Goal: Task Accomplishment & Management: Use online tool/utility

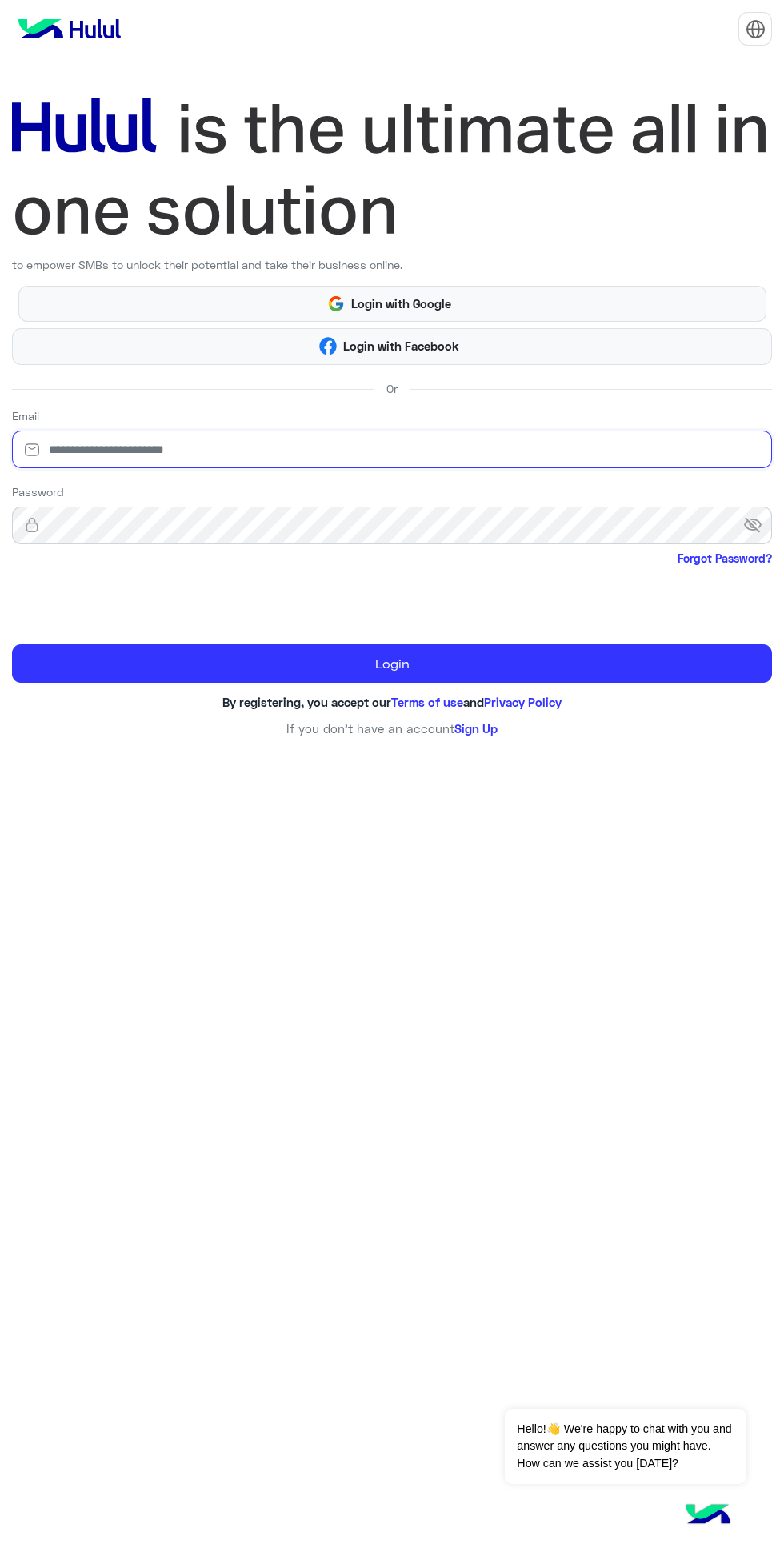
click at [267, 453] on input "email" at bounding box center [392, 449] width 760 height 38
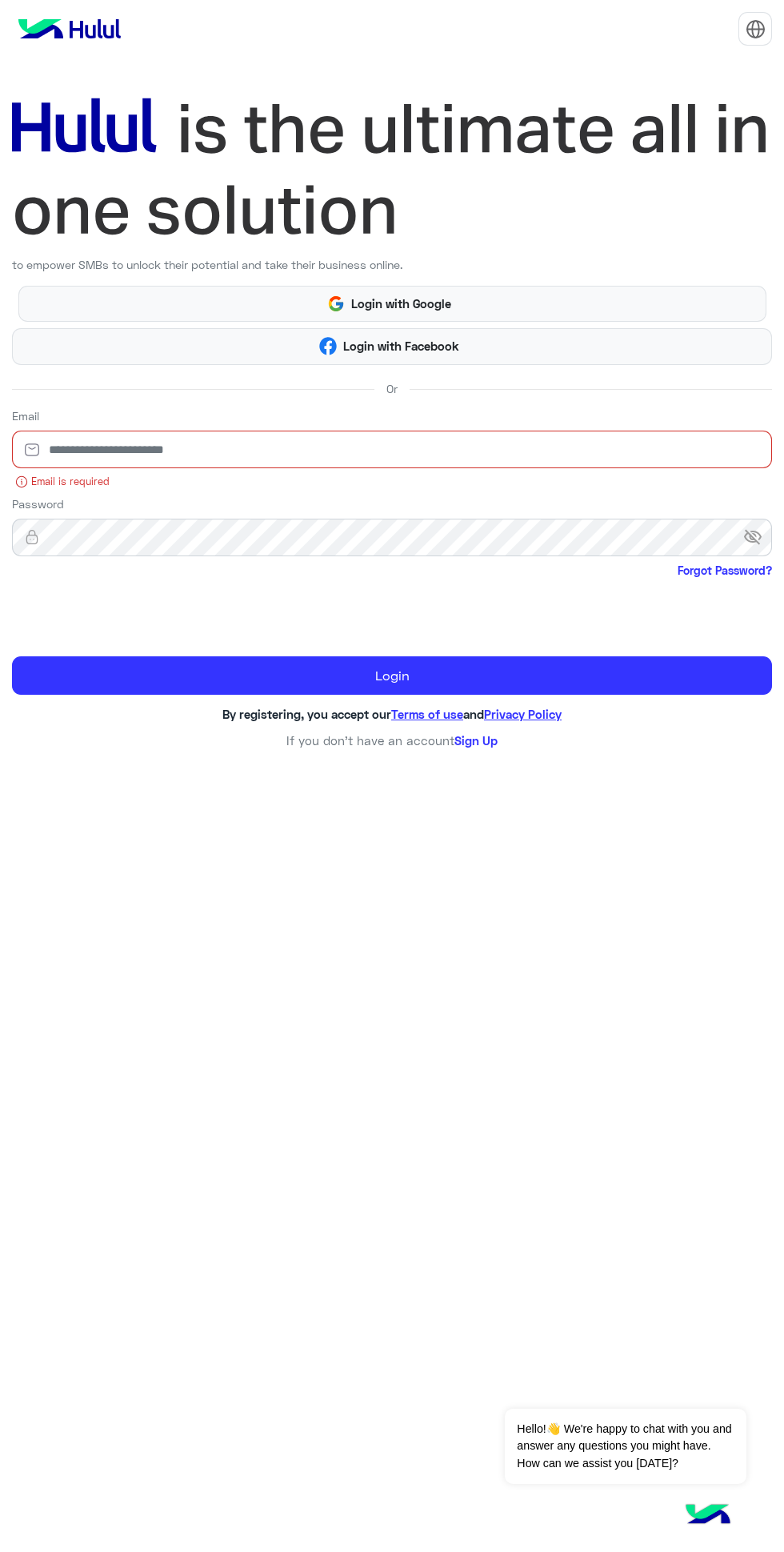
type input "**********"
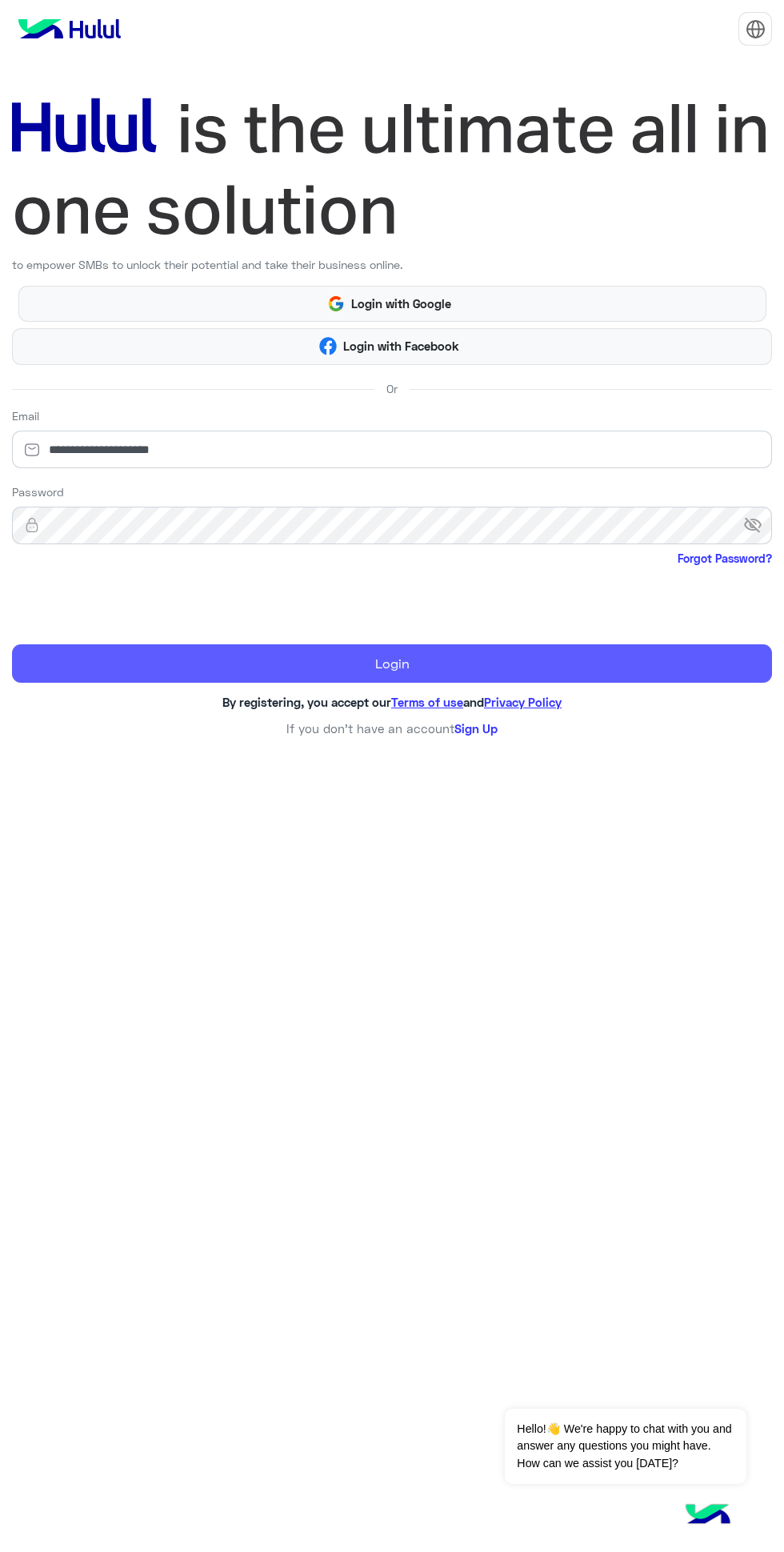
click at [547, 654] on button "Login" at bounding box center [392, 663] width 760 height 38
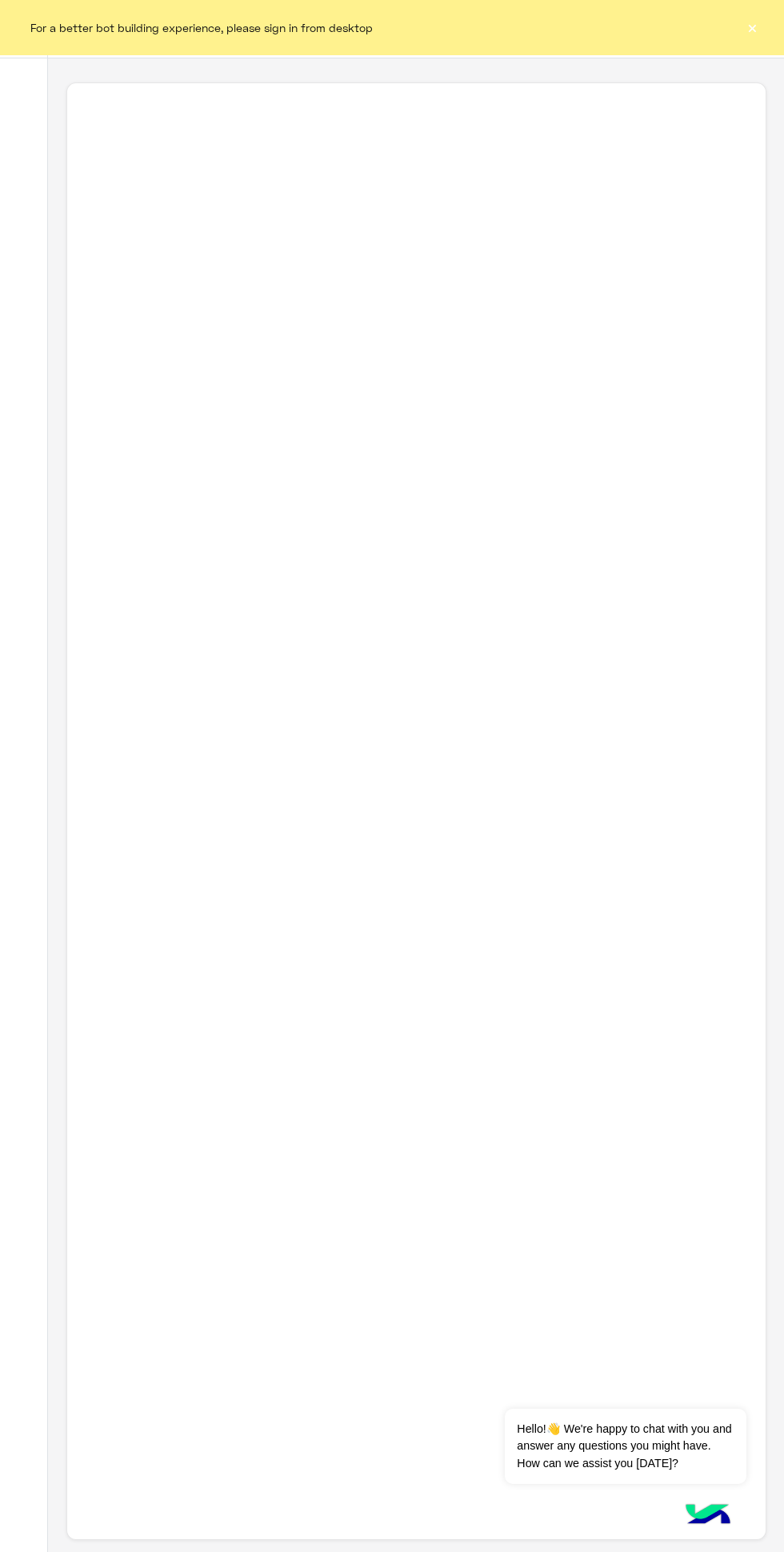
click at [723, 38] on div "For a better bot building experience, please sign in from desktop ×" at bounding box center [392, 27] width 784 height 54
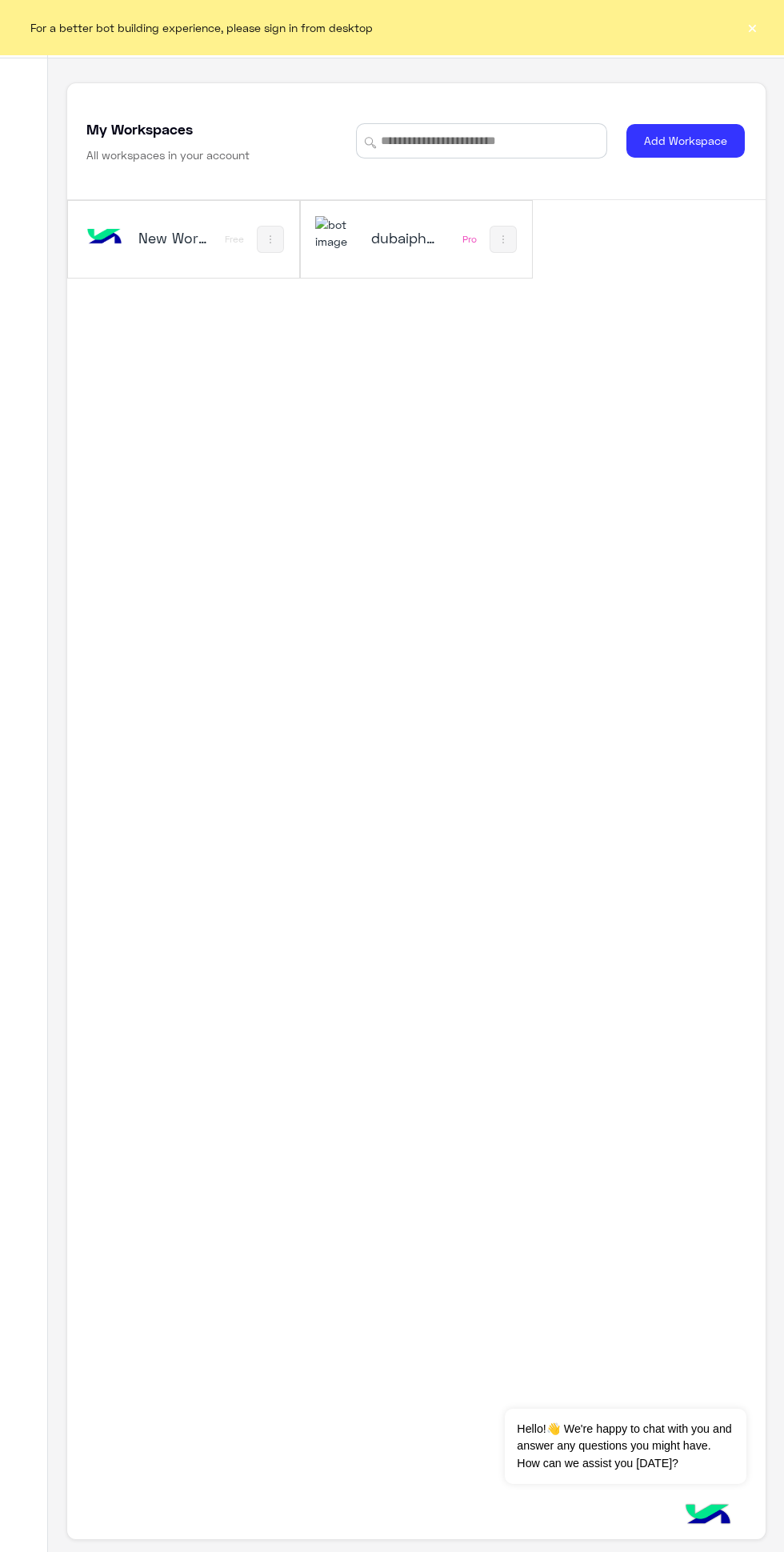
click at [714, 32] on div "For a better bot building experience, please sign in from desktop ×" at bounding box center [392, 27] width 784 height 54
click at [755, 32] on button "×" at bounding box center [752, 27] width 16 height 16
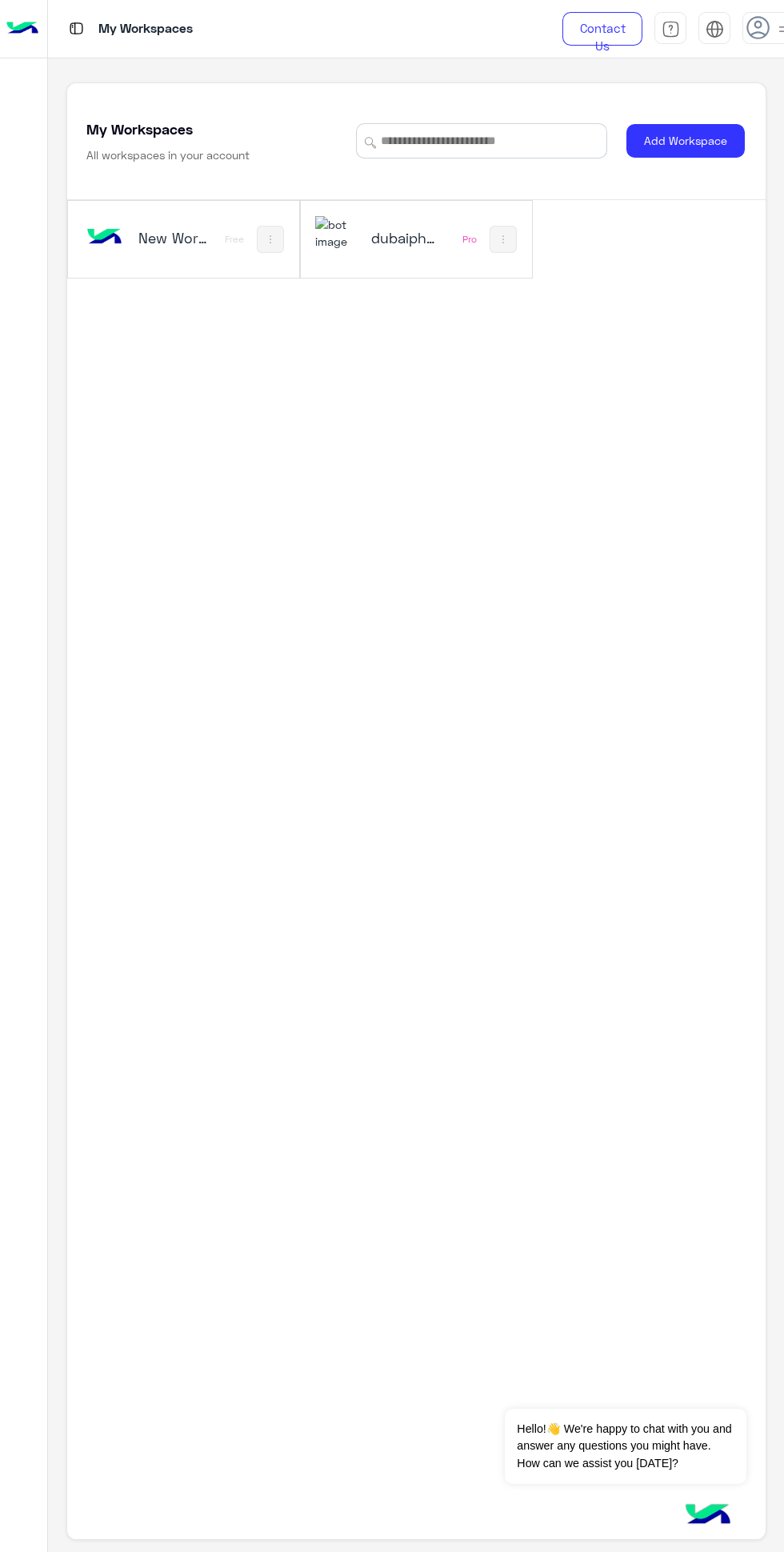
click at [370, 263] on div "dubaiphone" at bounding box center [376, 239] width 121 height 47
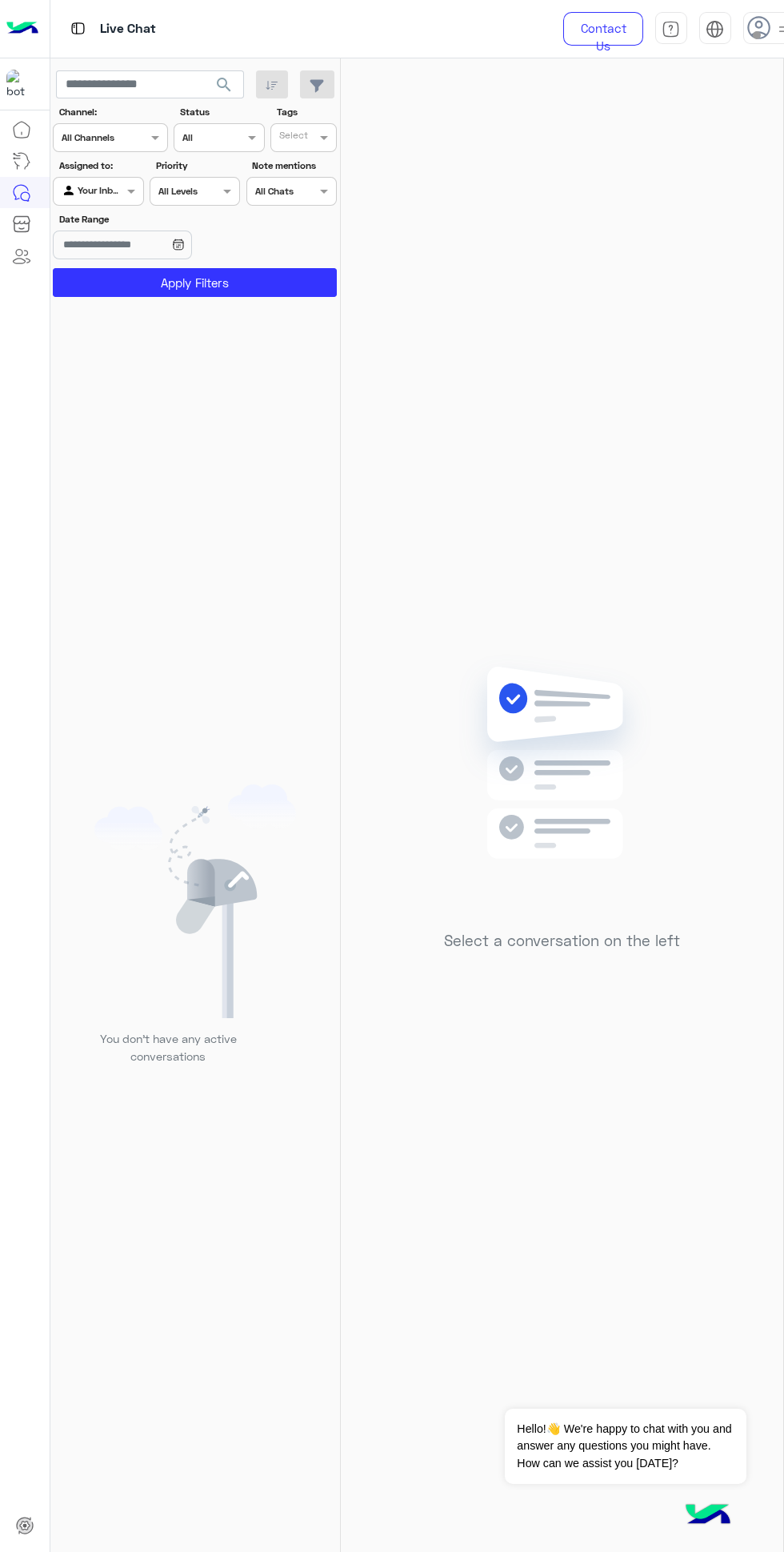
click at [758, 29] on icon at bounding box center [759, 28] width 24 height 24
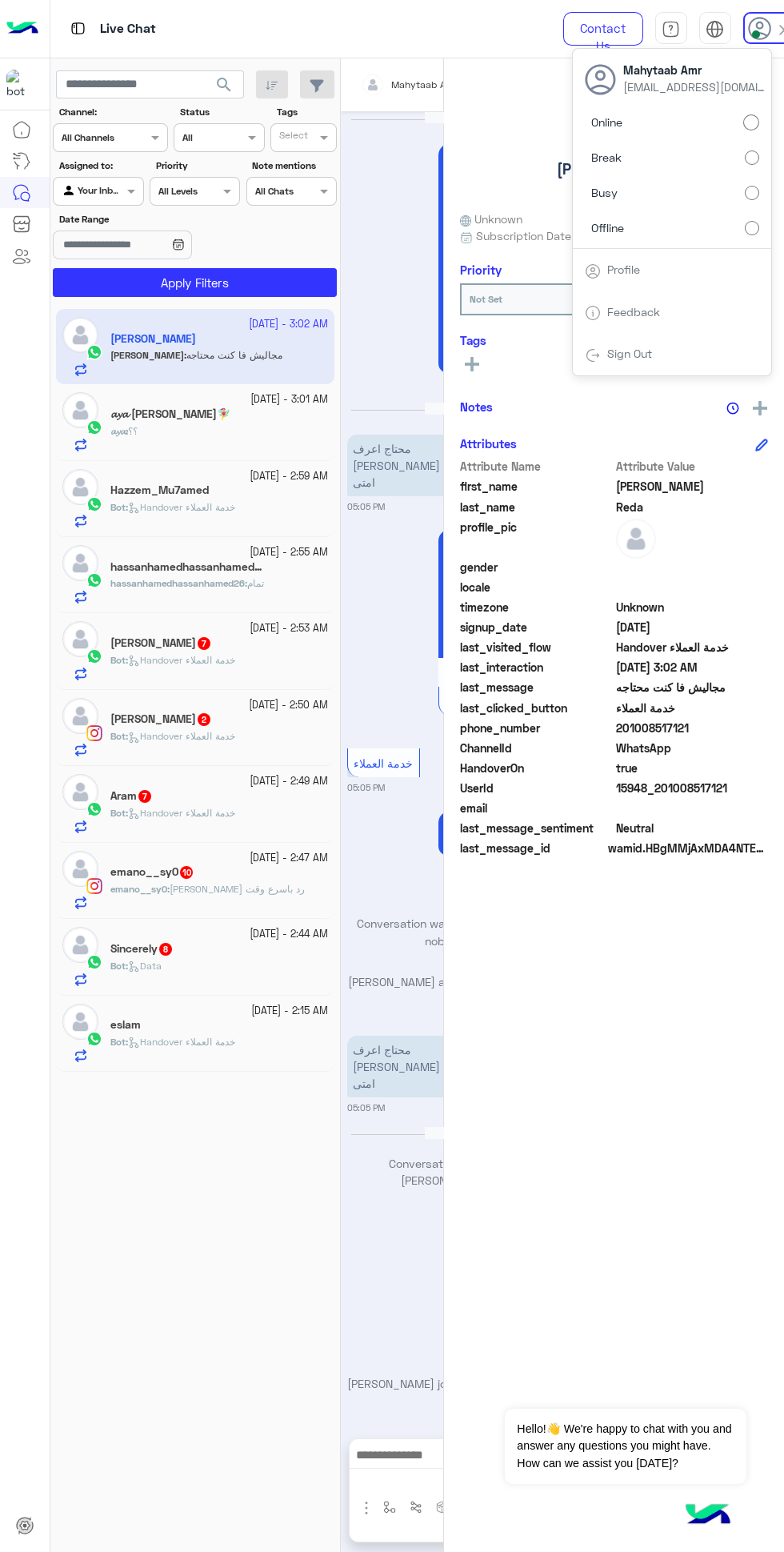
scroll to position [2043, 0]
